Goal: Use online tool/utility: Utilize a website feature to perform a specific function

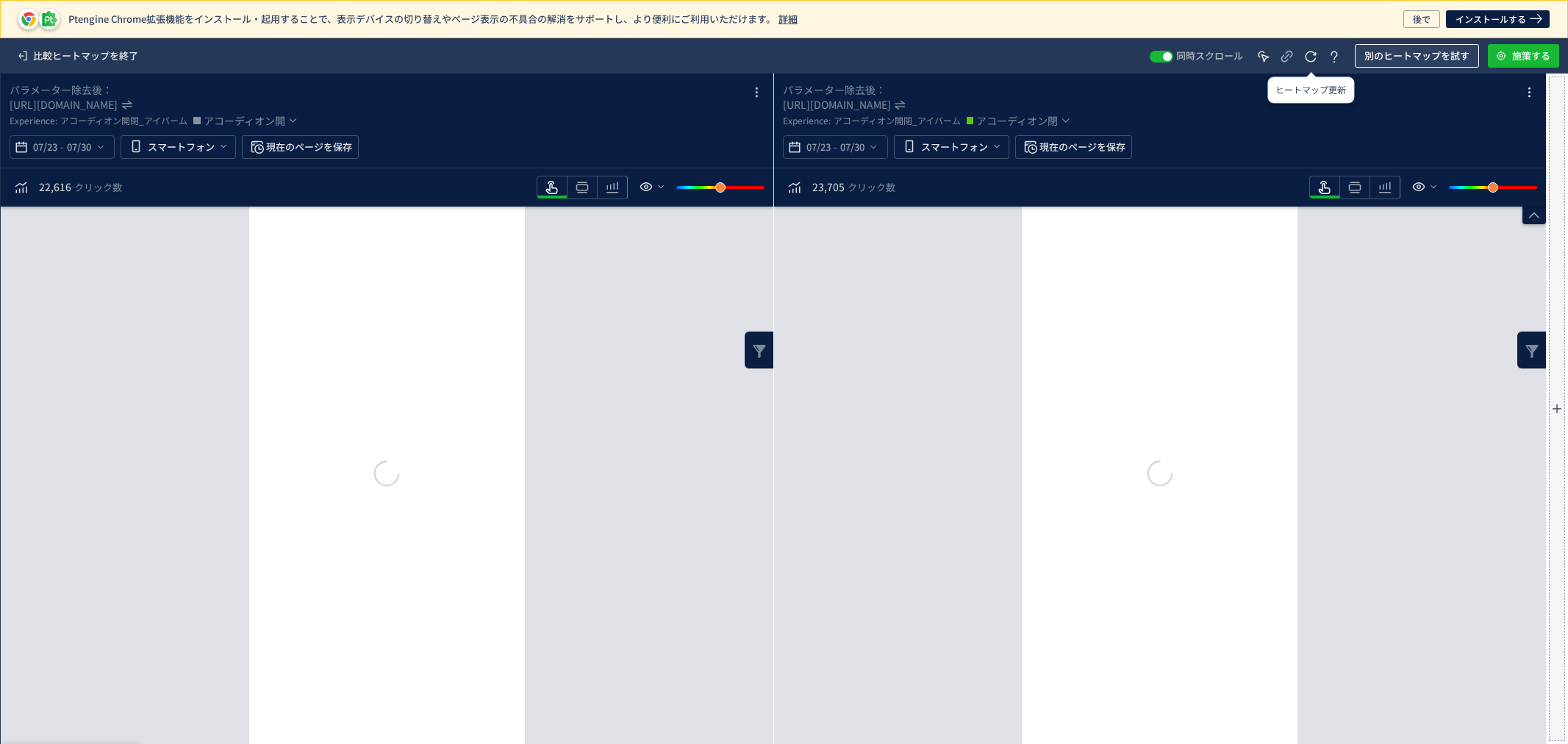
click at [1392, 46] on span "別のヒートマップを試す" at bounding box center [1416, 56] width 106 height 23
click at [1402, 53] on span "別のヒートマップを試す" at bounding box center [1416, 56] width 106 height 23
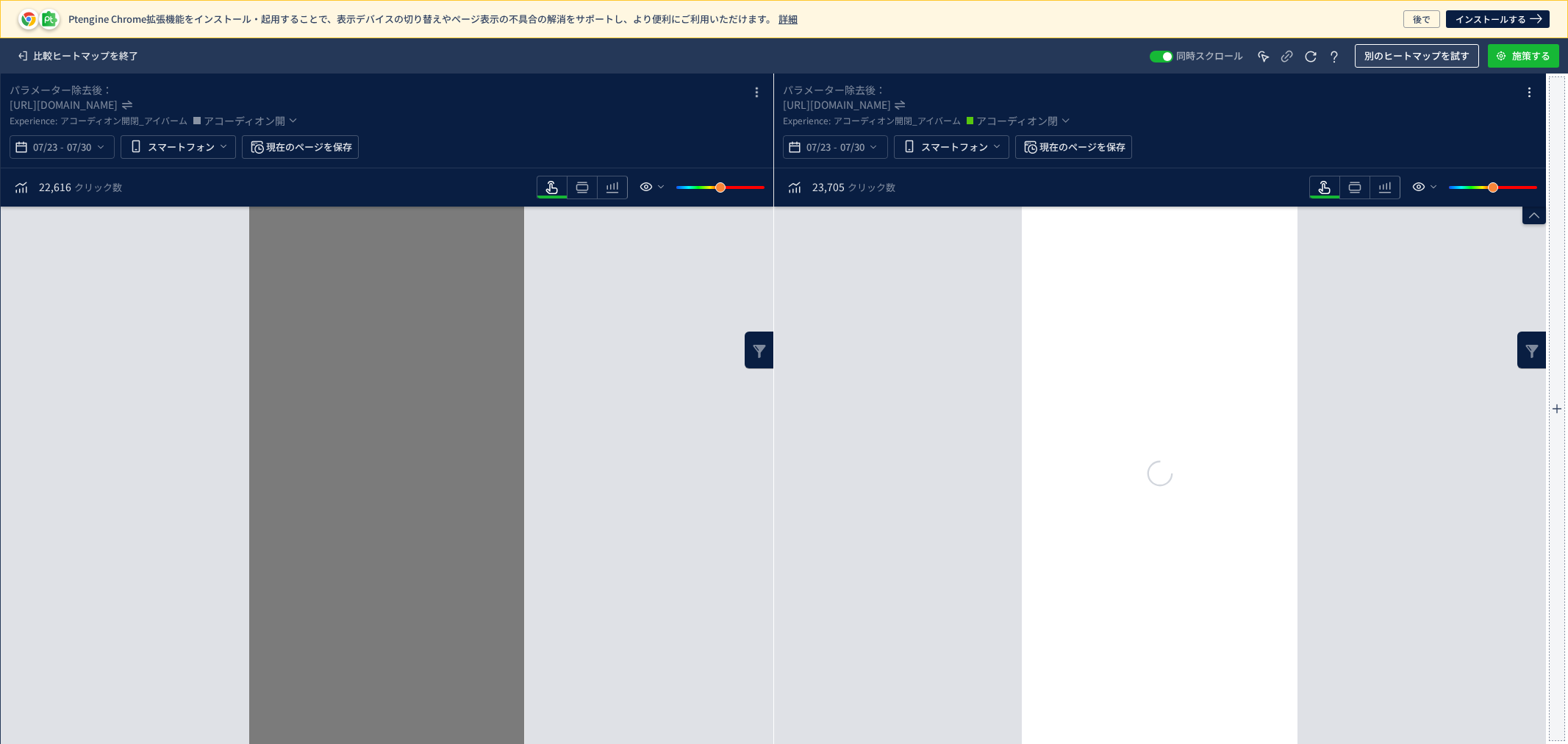
click at [1403, 47] on span "別のヒートマップを試す" at bounding box center [1416, 56] width 106 height 23
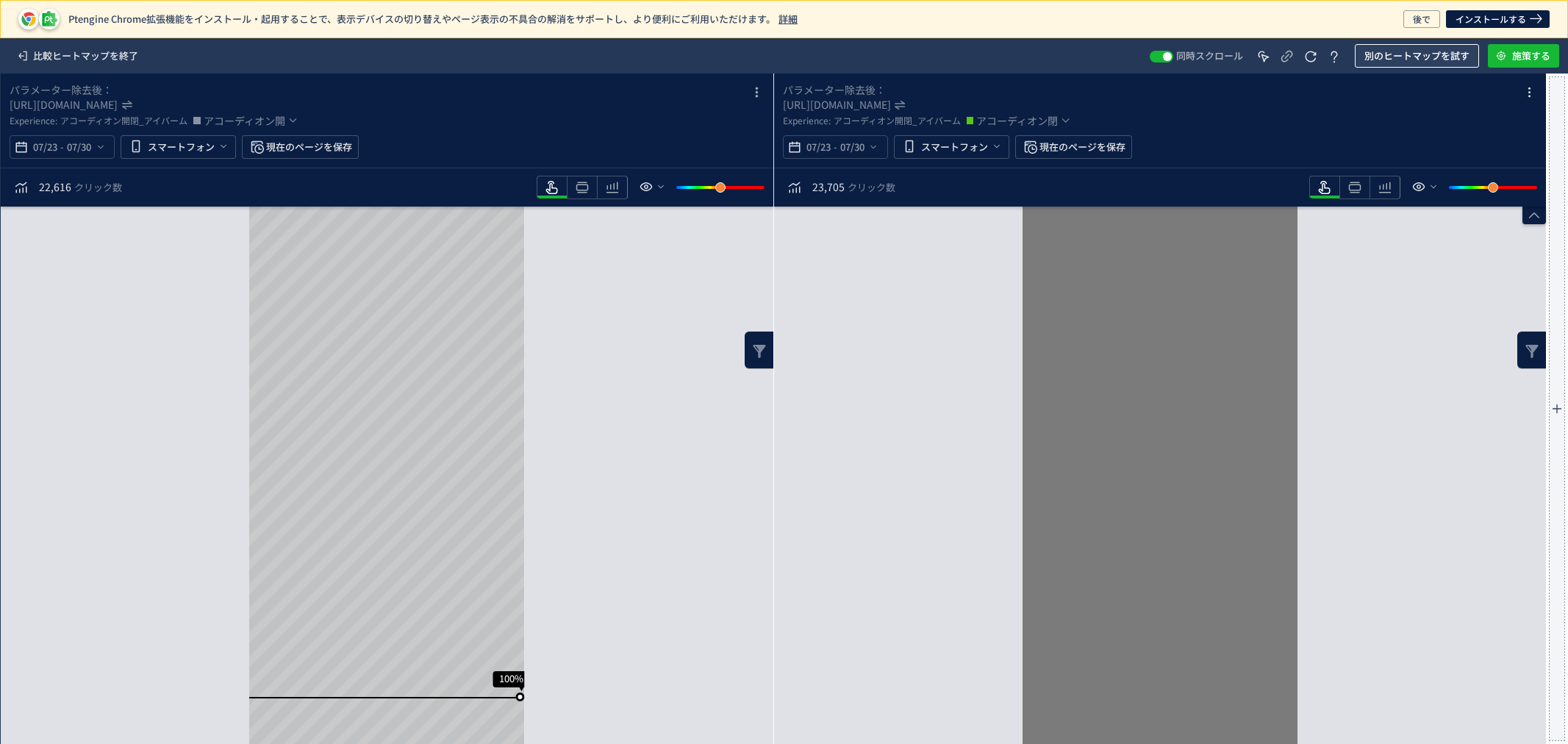
click at [1398, 60] on span "別のヒートマップを試す" at bounding box center [1416, 56] width 106 height 23
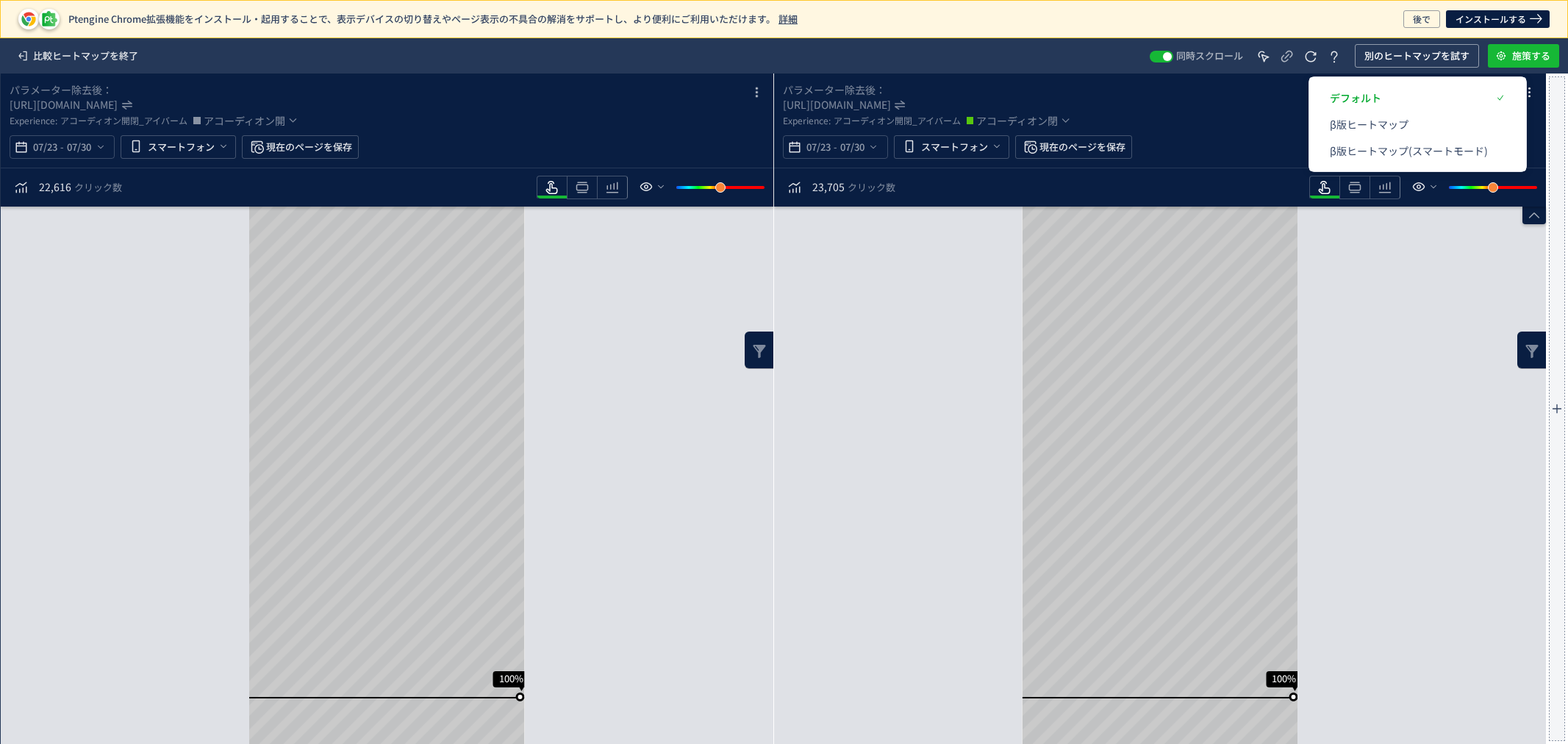
click at [1392, 122] on body "Ptengine Chrome拡張機能をインストール・起用することで、表示デバイスの切り替えやページ表示の不具合の解消をサポートし、より便利にご利用いただけま…" at bounding box center [784, 372] width 1568 height 744
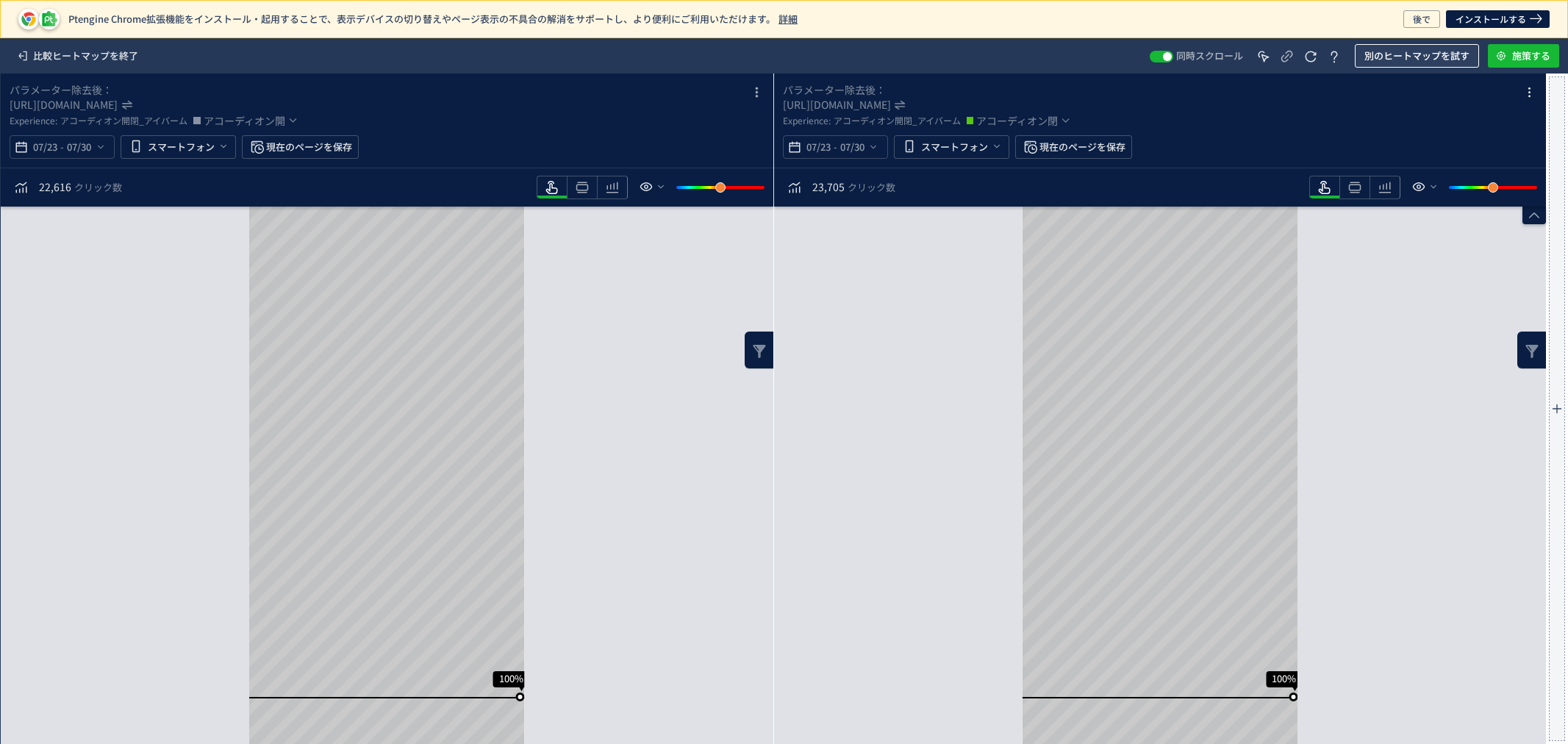
click at [1380, 53] on span "別のヒートマップを試す" at bounding box center [1416, 56] width 106 height 23
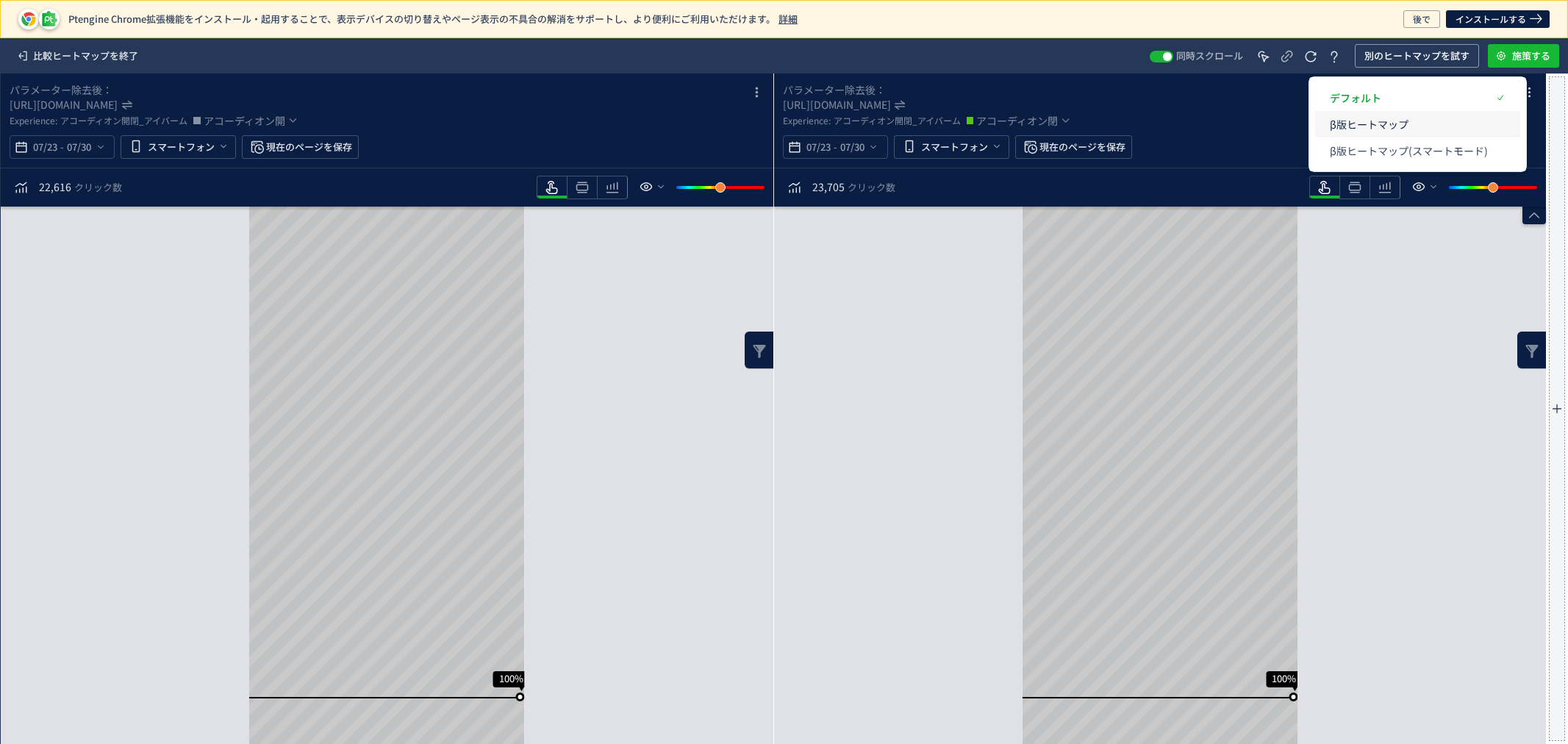
click at [1501, 118] on div "β版ヒートマップ" at bounding box center [1417, 124] width 175 height 26
